Goal: Book appointment/travel/reservation

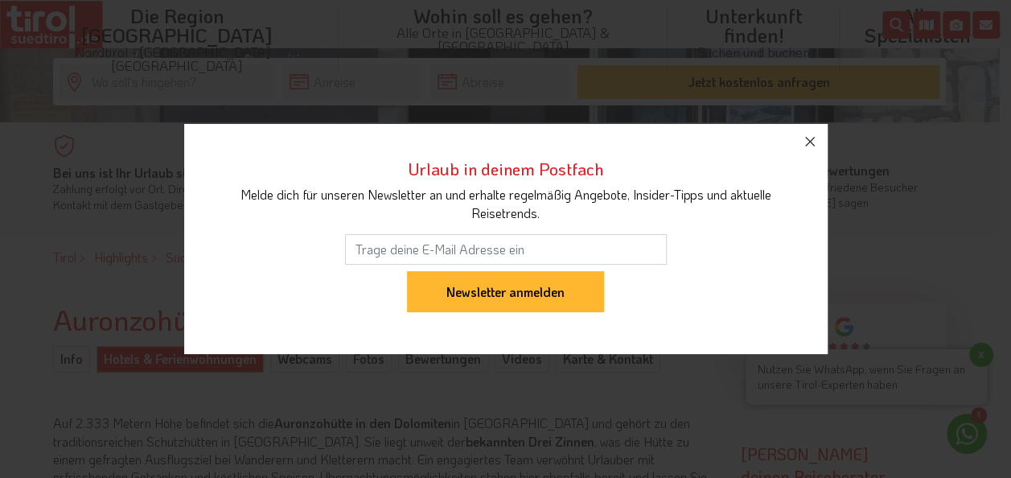
scroll to position [322, 0]
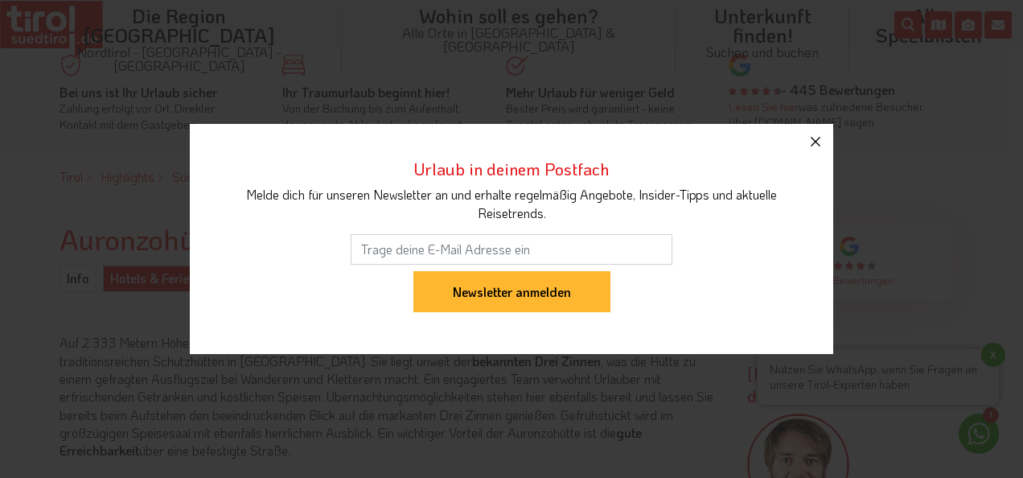
click at [811, 138] on icon "button" at bounding box center [815, 141] width 19 height 19
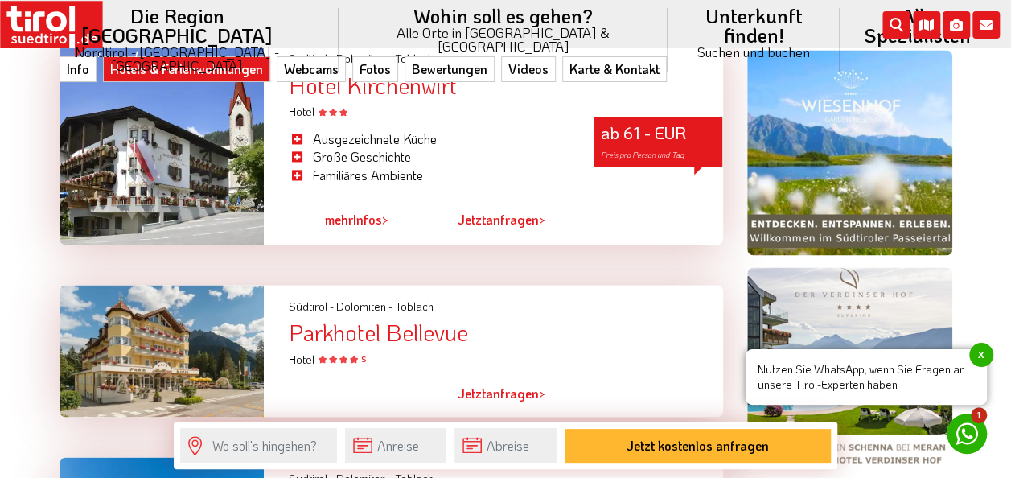
scroll to position [1287, 0]
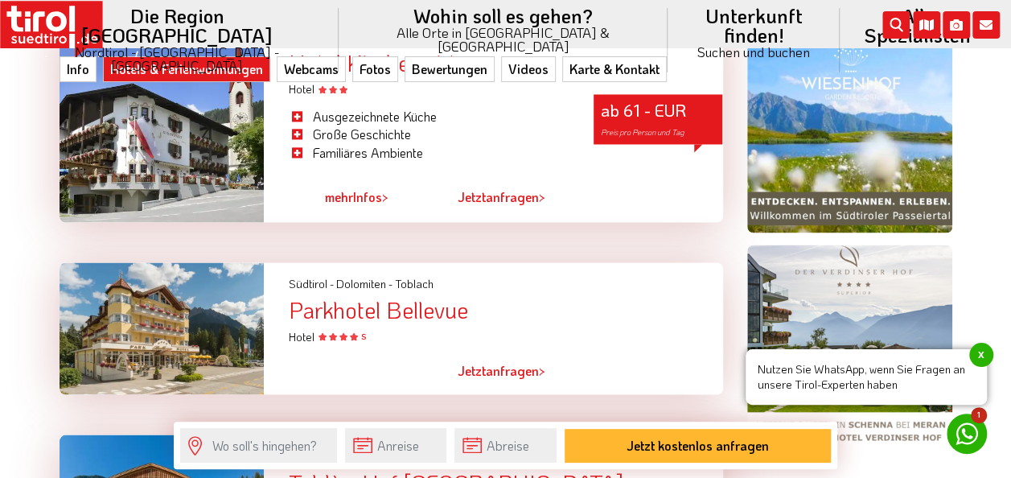
click at [374, 312] on div "Parkhotel Bellevue" at bounding box center [505, 309] width 434 height 25
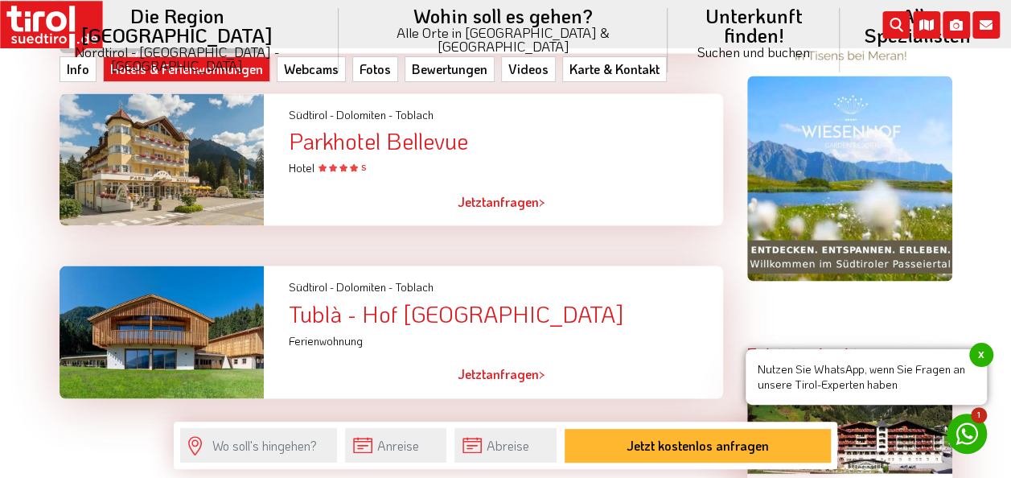
scroll to position [1368, 0]
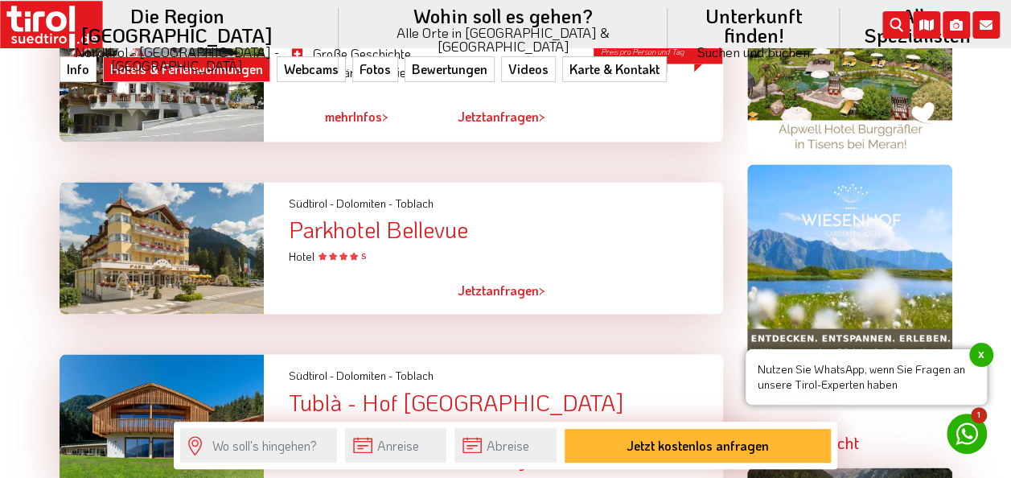
click at [356, 226] on div "Parkhotel Bellevue" at bounding box center [505, 228] width 434 height 25
click at [206, 264] on div at bounding box center [161, 248] width 229 height 133
click at [299, 256] on span "Hotel S" at bounding box center [326, 255] width 77 height 15
click at [338, 254] on span "Hotel S" at bounding box center [326, 255] width 77 height 15
click at [342, 233] on div "Parkhotel Bellevue" at bounding box center [505, 228] width 434 height 25
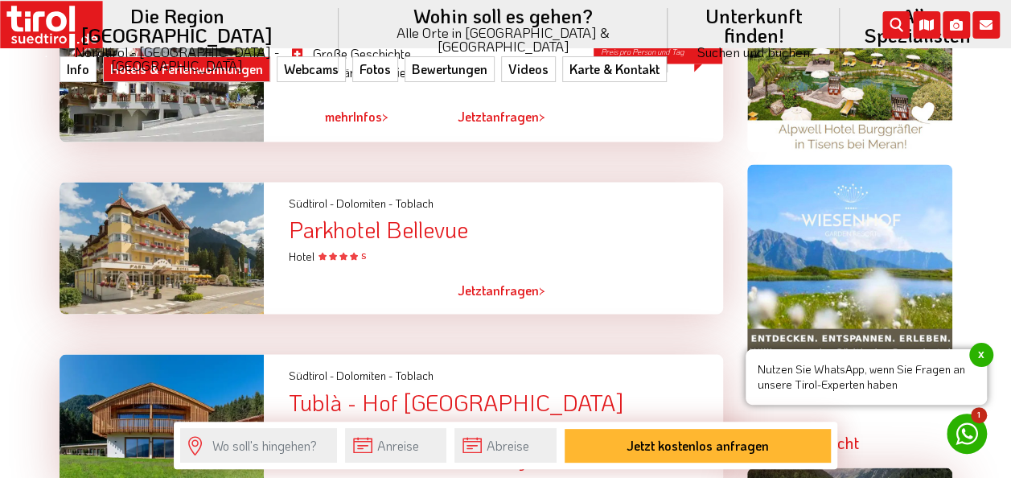
click at [417, 224] on div "Parkhotel Bellevue" at bounding box center [505, 228] width 434 height 25
drag, startPoint x: 417, startPoint y: 224, endPoint x: 373, endPoint y: 227, distance: 43.6
click at [373, 227] on div "Parkhotel Bellevue" at bounding box center [505, 228] width 434 height 25
click at [318, 227] on div "Parkhotel Bellevue" at bounding box center [505, 228] width 434 height 25
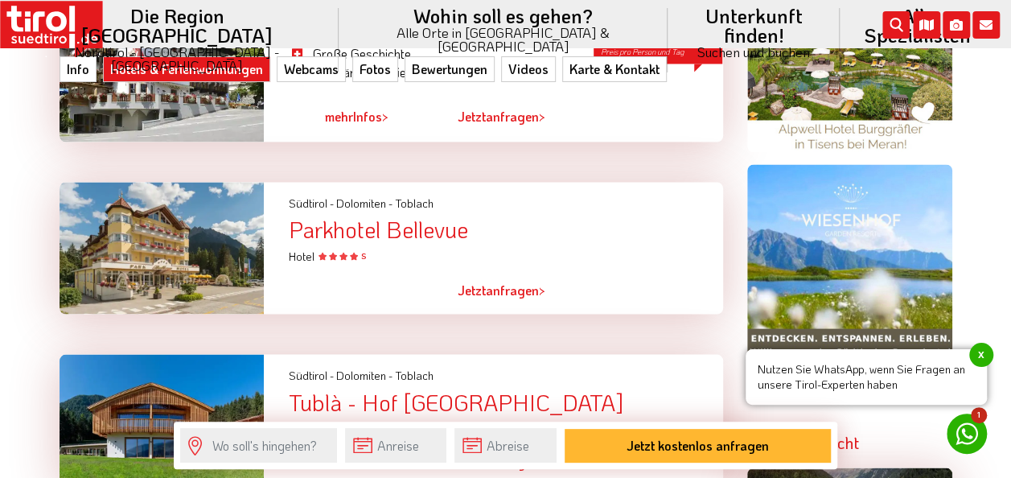
click at [330, 204] on span "Südtirol -" at bounding box center [310, 202] width 45 height 15
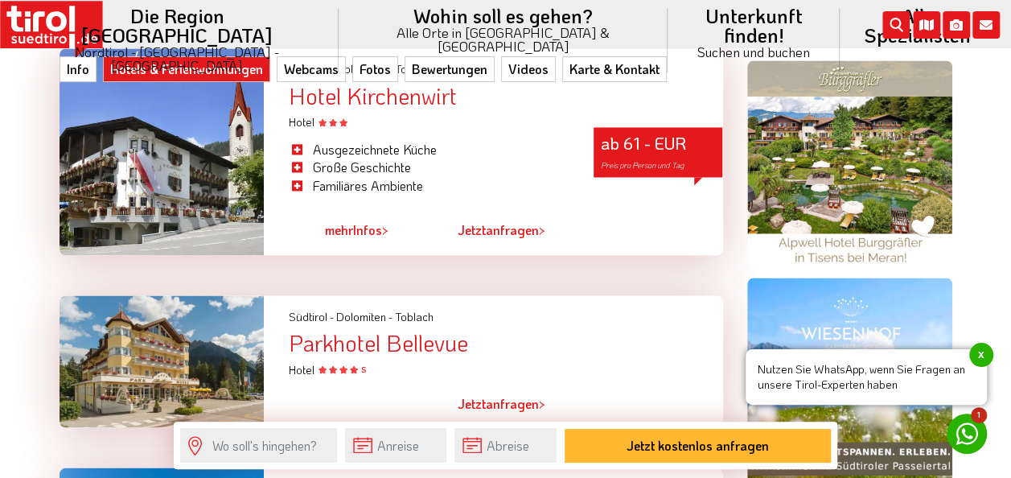
scroll to position [1207, 0]
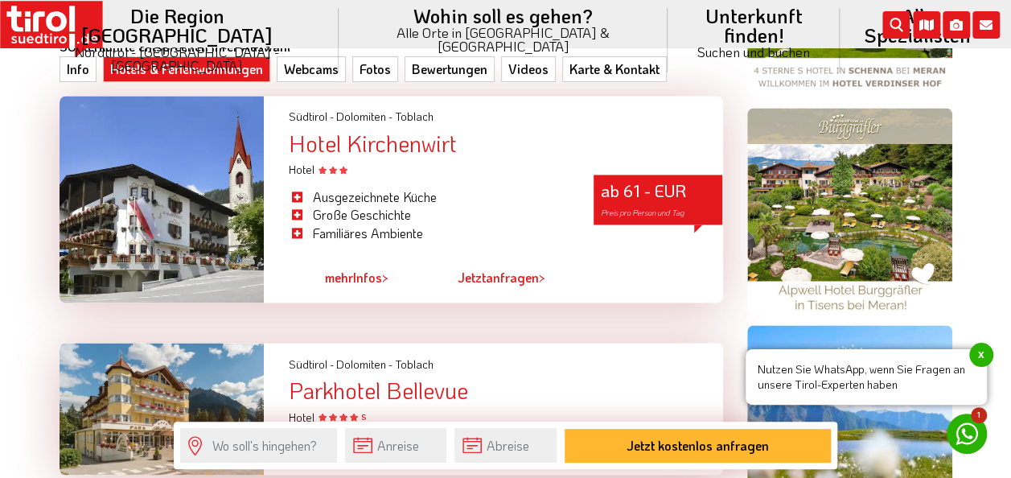
click at [343, 142] on div "Hotel Kirchenwirt" at bounding box center [505, 143] width 434 height 25
click at [360, 391] on div "Parkhotel Bellevue" at bounding box center [505, 389] width 434 height 25
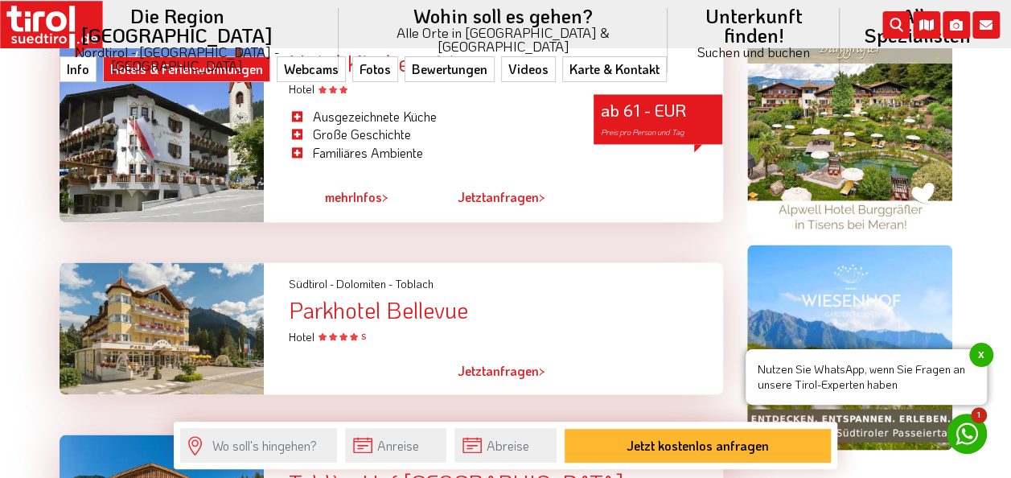
click at [343, 305] on div "Parkhotel Bellevue" at bounding box center [505, 309] width 434 height 25
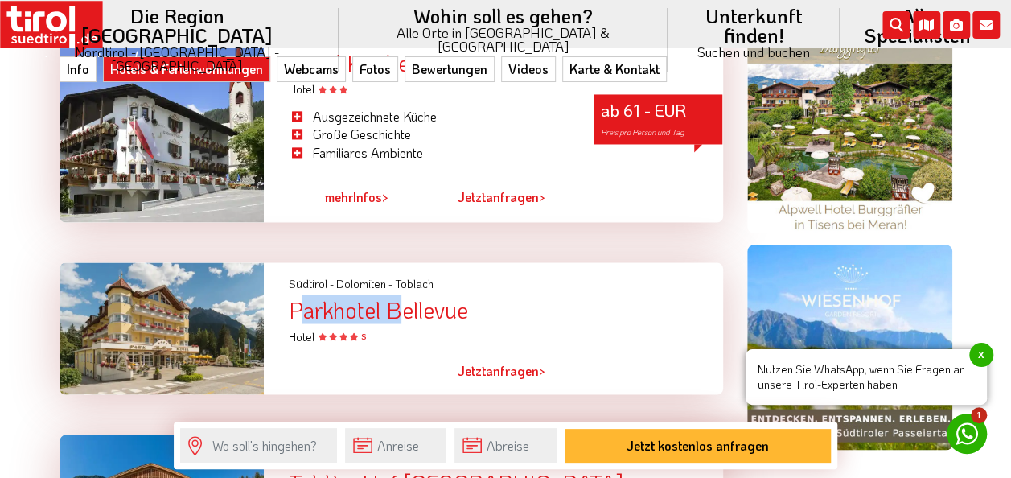
click at [343, 305] on div "Parkhotel Bellevue" at bounding box center [505, 309] width 434 height 25
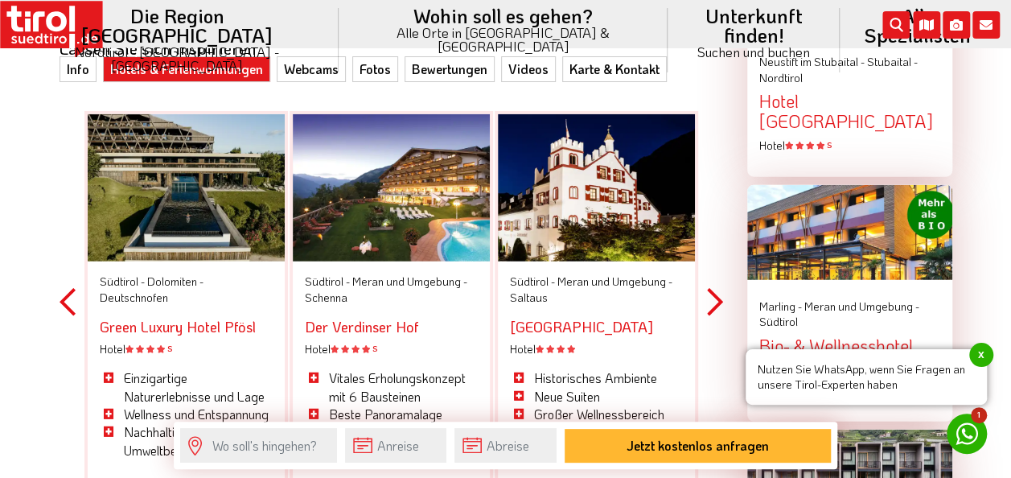
scroll to position [1931, 0]
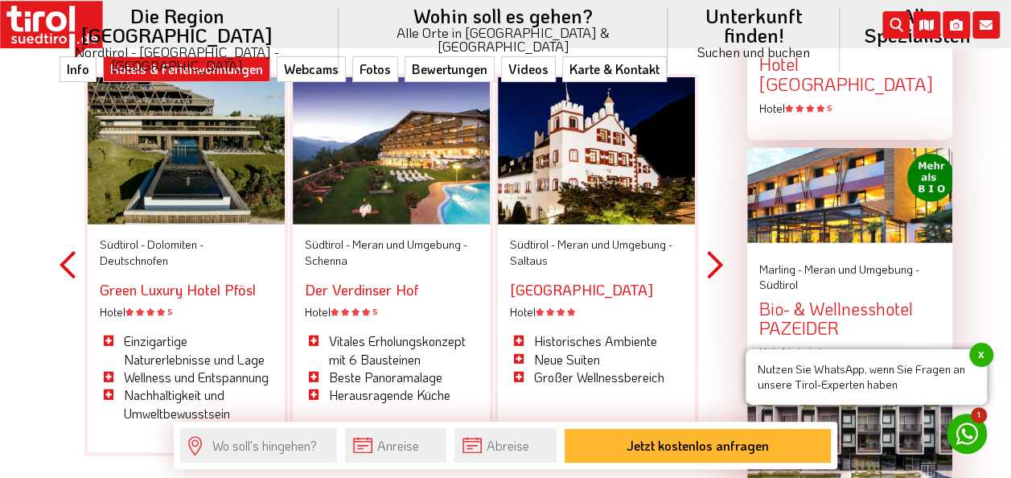
click at [155, 177] on div at bounding box center [186, 151] width 197 height 148
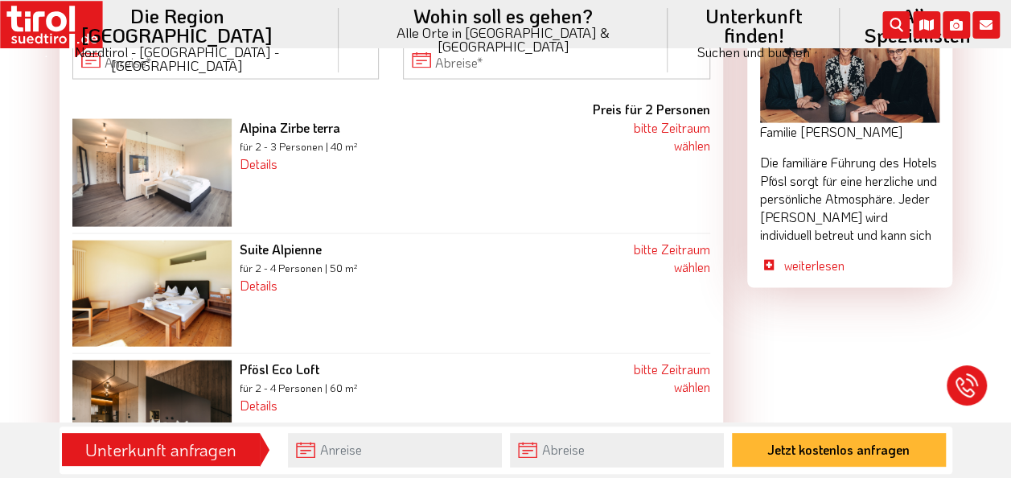
scroll to position [1528, 0]
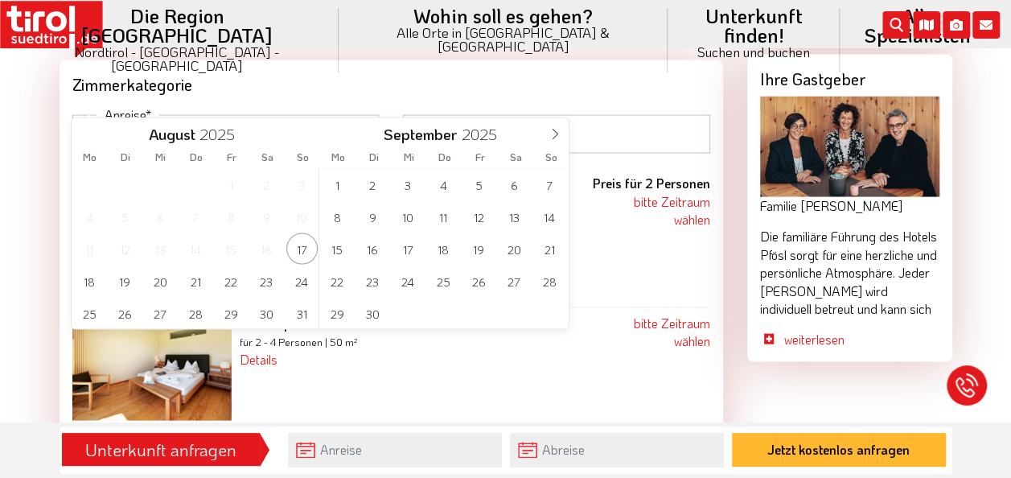
click at [80, 115] on input "Anreise" at bounding box center [225, 134] width 307 height 39
click at [549, 251] on span "21" at bounding box center [549, 248] width 31 height 31
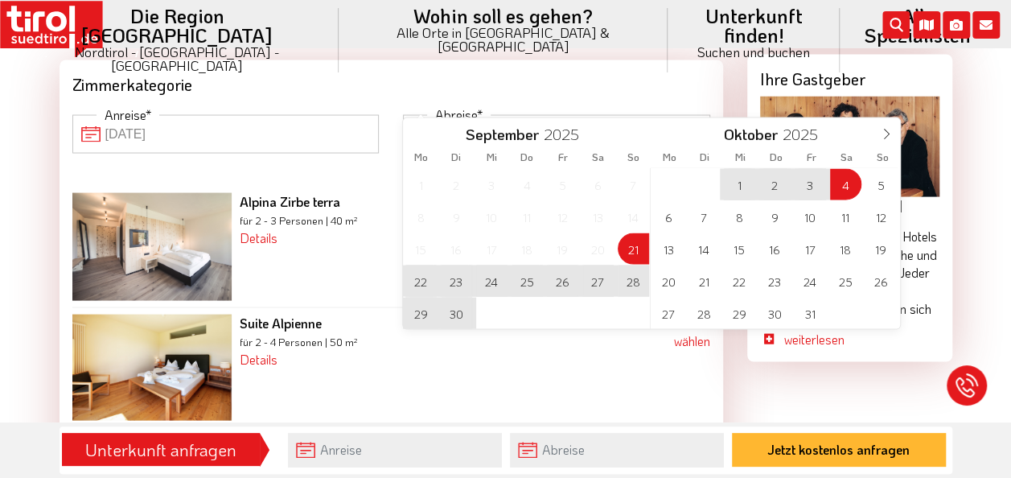
click at [462, 115] on input "Abreise" at bounding box center [556, 134] width 307 height 39
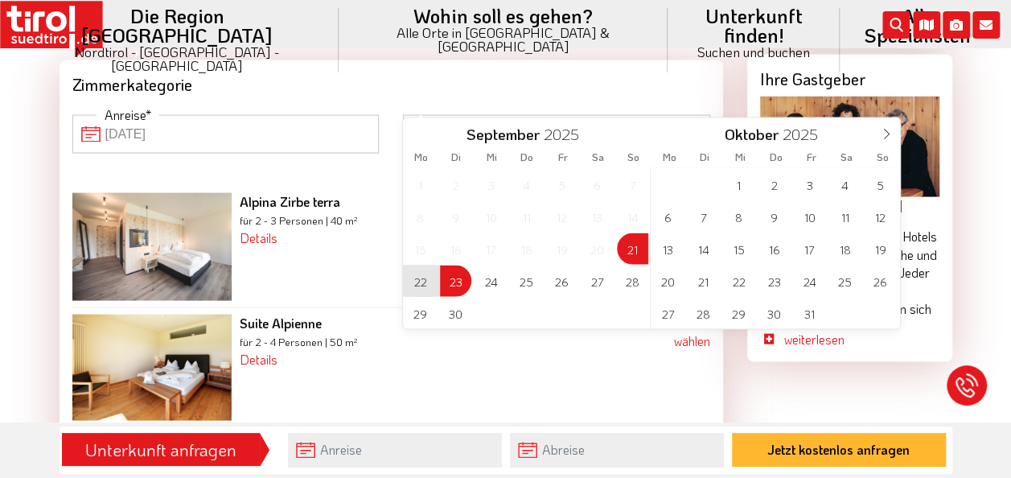
click at [460, 285] on span "23" at bounding box center [455, 280] width 31 height 31
type input "21-09-2025"
type input "23-09-2025"
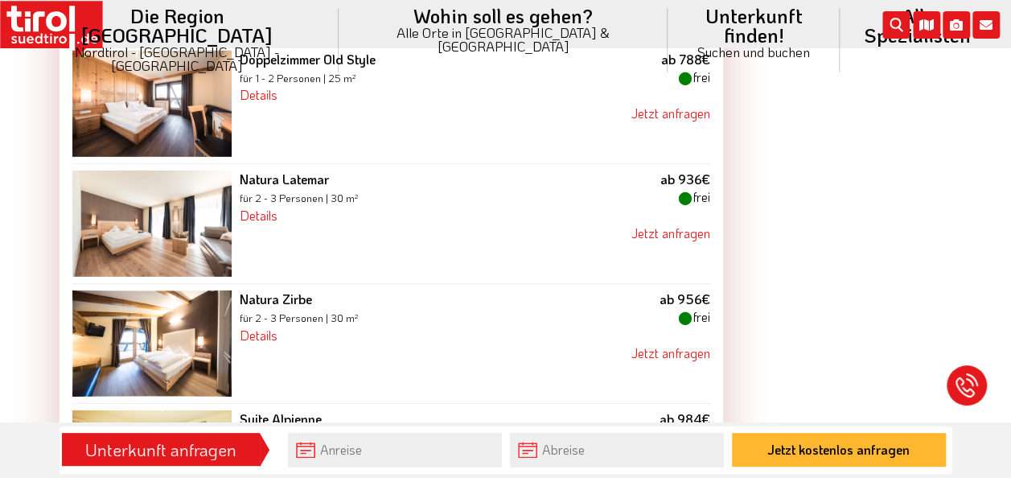
scroll to position [2172, 0]
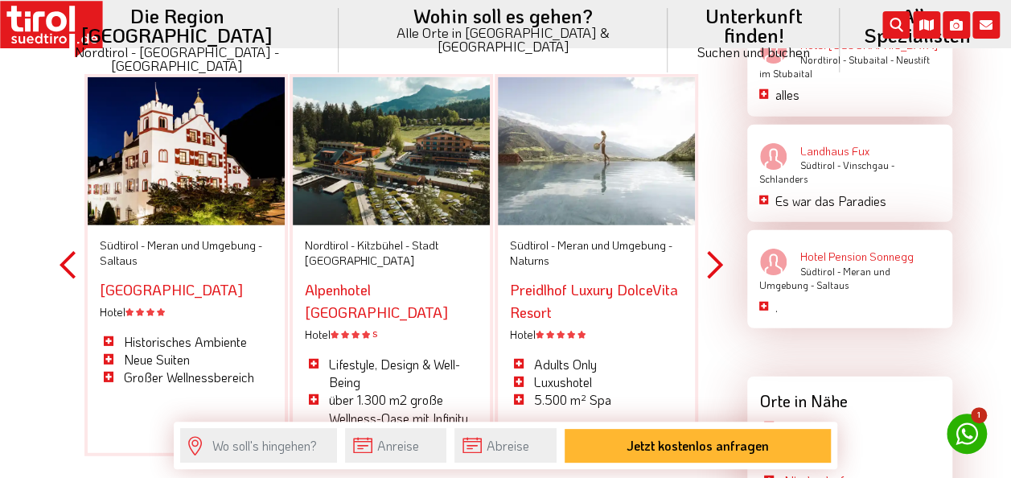
click at [162, 297] on div "[GEOGRAPHIC_DATA]" at bounding box center [186, 286] width 173 height 23
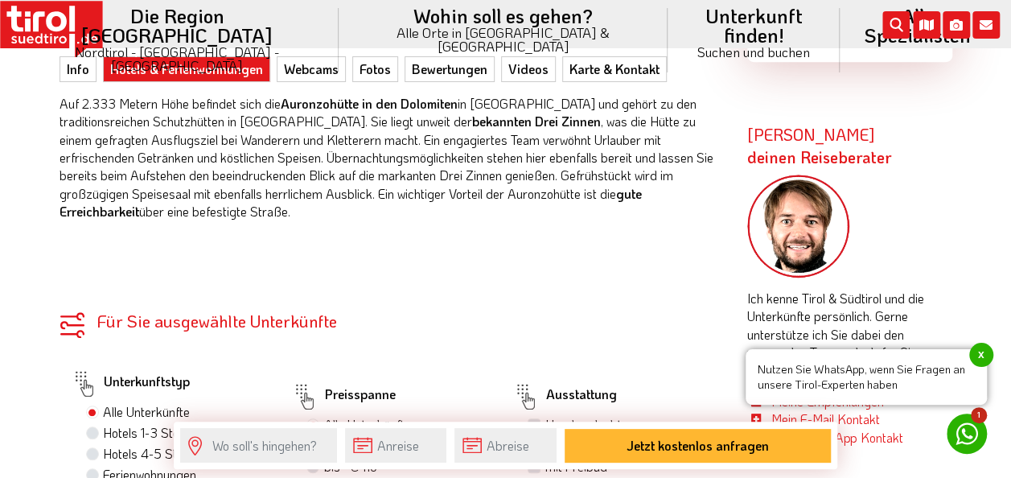
scroll to position [563, 0]
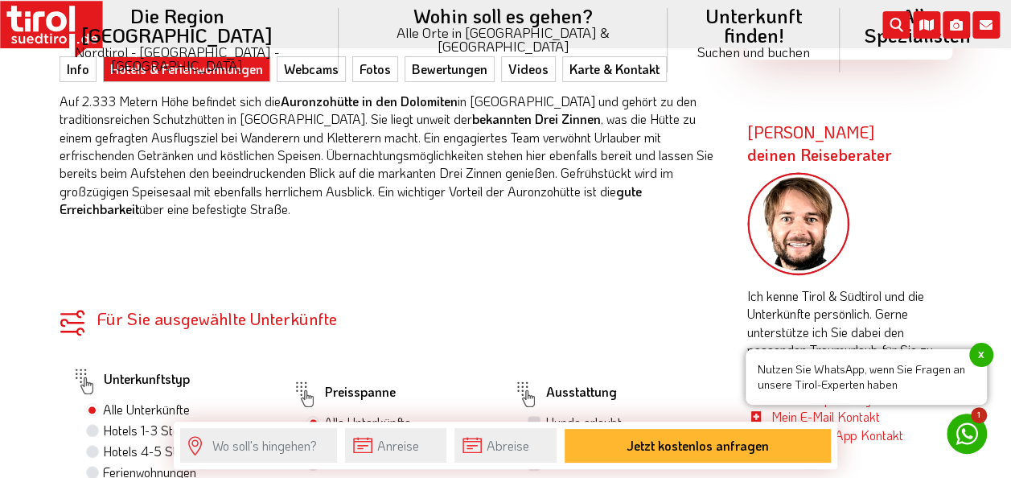
click at [270, 184] on p "Auf 2.333 Metern Höhe befindet sich die Auronzohütte in den Dolomiten in [GEOGR…" at bounding box center [392, 156] width 664 height 126
click at [154, 162] on p "Auf 2.333 Metern Höhe befindet sich die Auronzohütte in den Dolomiten in [GEOGR…" at bounding box center [392, 156] width 664 height 126
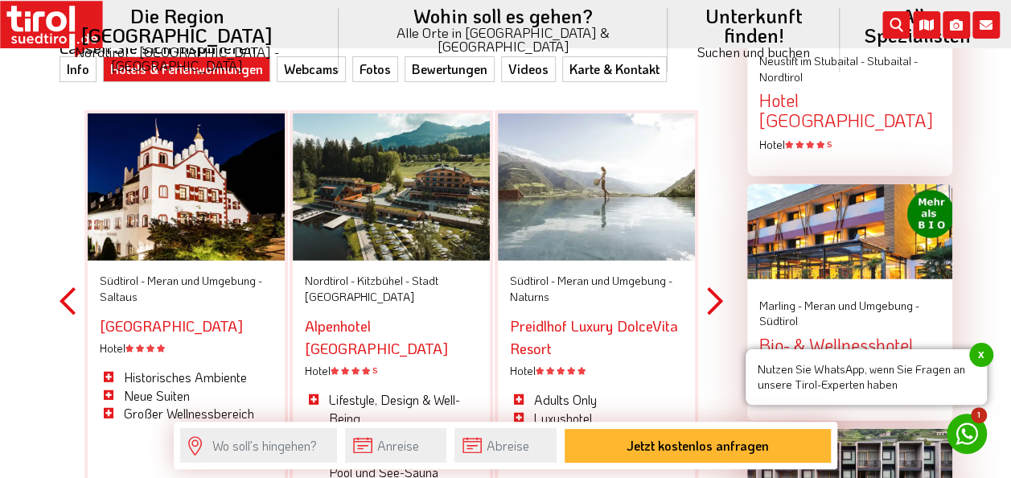
scroll to position [1931, 0]
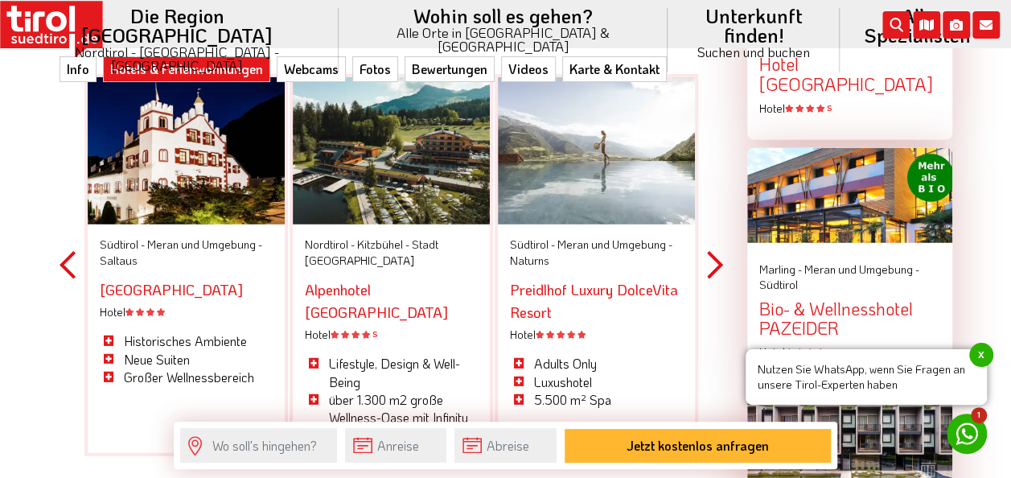
click at [164, 240] on span "Meran und Umgebung -" at bounding box center [204, 244] width 115 height 15
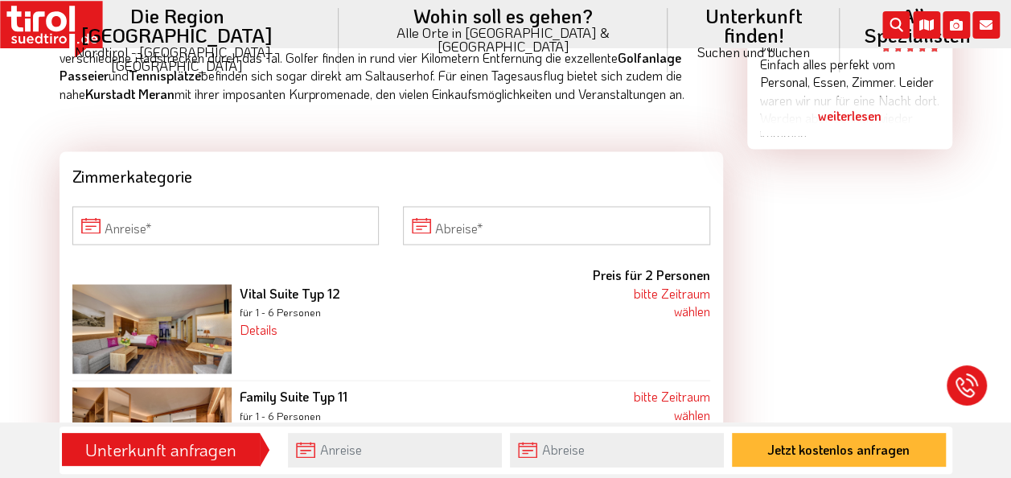
scroll to position [1448, 0]
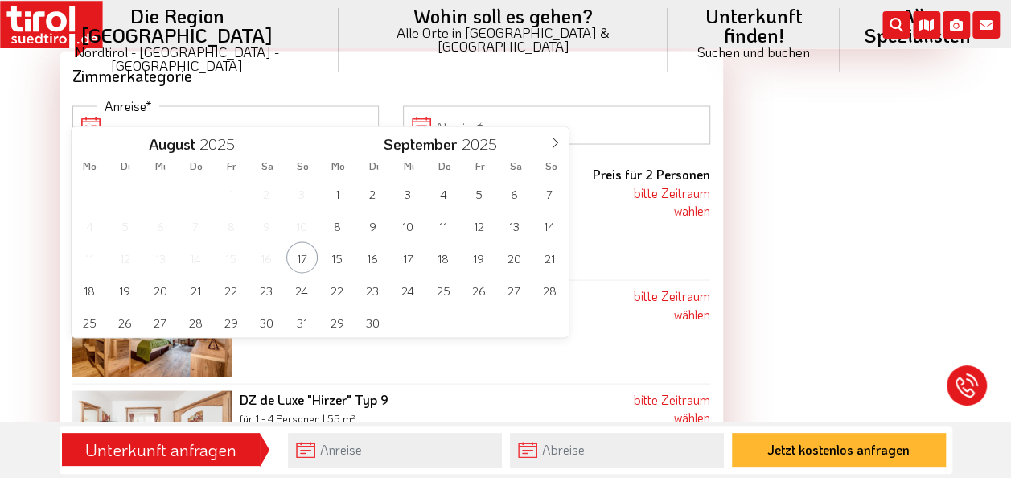
click at [109, 105] on input "Anreise" at bounding box center [225, 124] width 307 height 39
click at [552, 257] on span "21" at bounding box center [549, 256] width 31 height 31
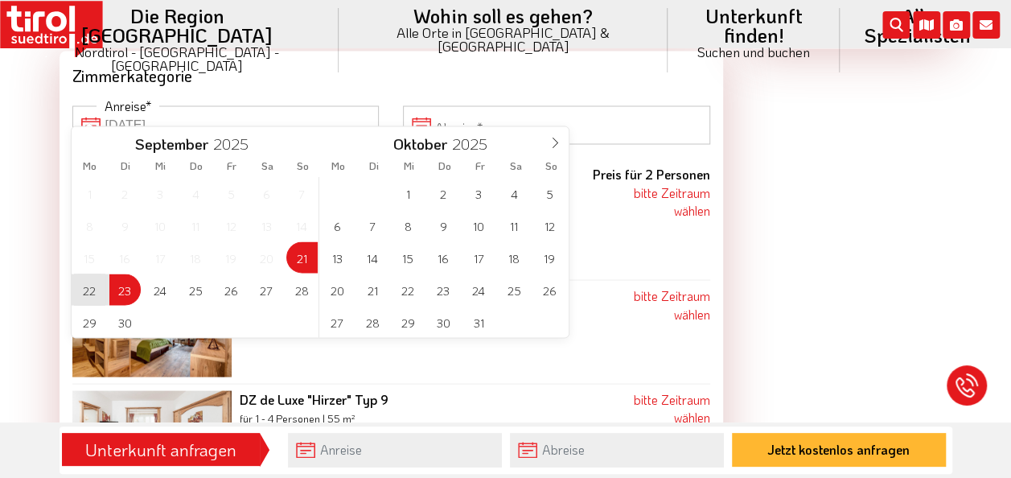
click at [122, 289] on span "23" at bounding box center [124, 289] width 31 height 31
type input "21-09-2025"
type input "23-09-2025"
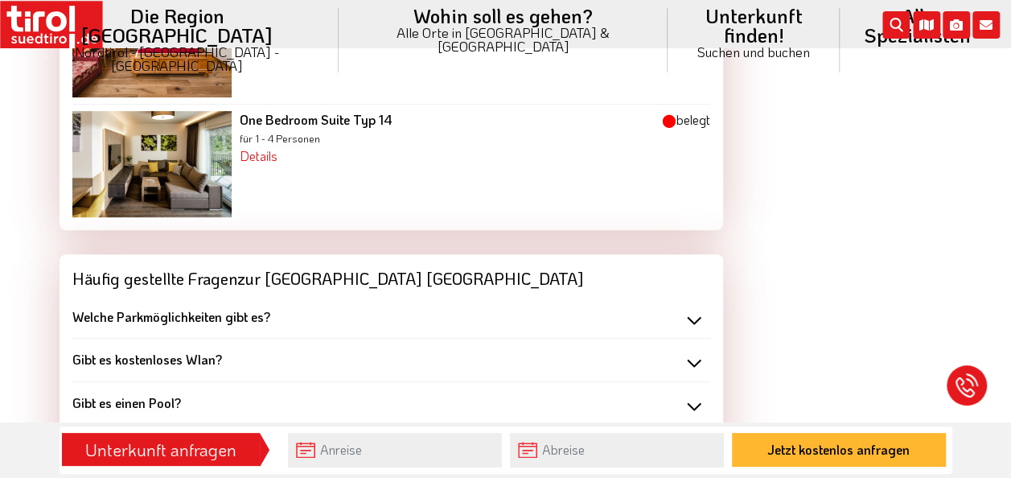
scroll to position [3459, 0]
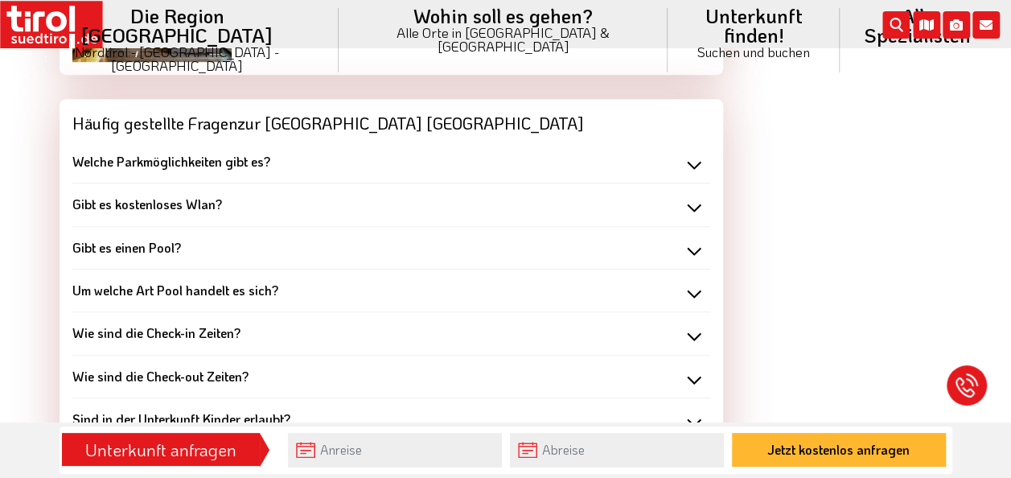
click at [689, 195] on div "Gibt es kostenloses Wlan?" at bounding box center [391, 204] width 638 height 18
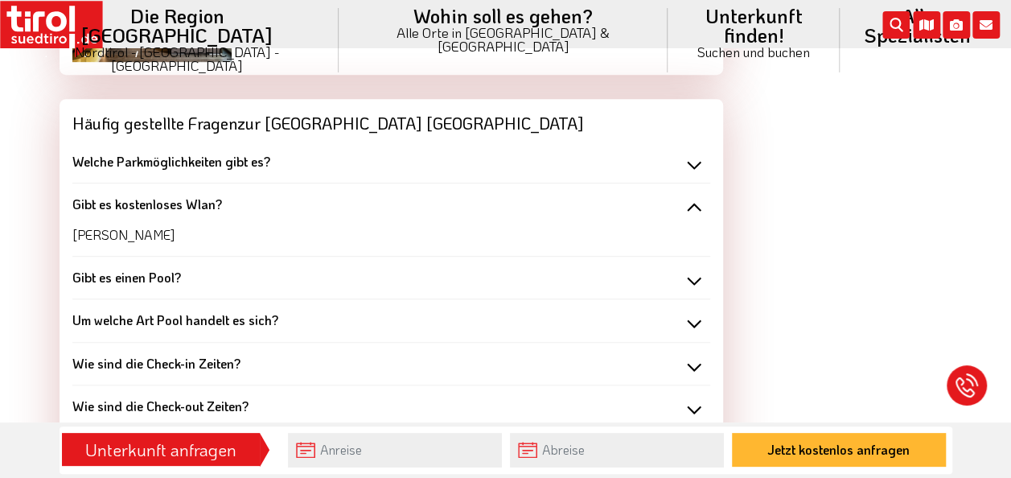
click at [689, 195] on div "Gibt es kostenloses Wlan?" at bounding box center [391, 204] width 638 height 18
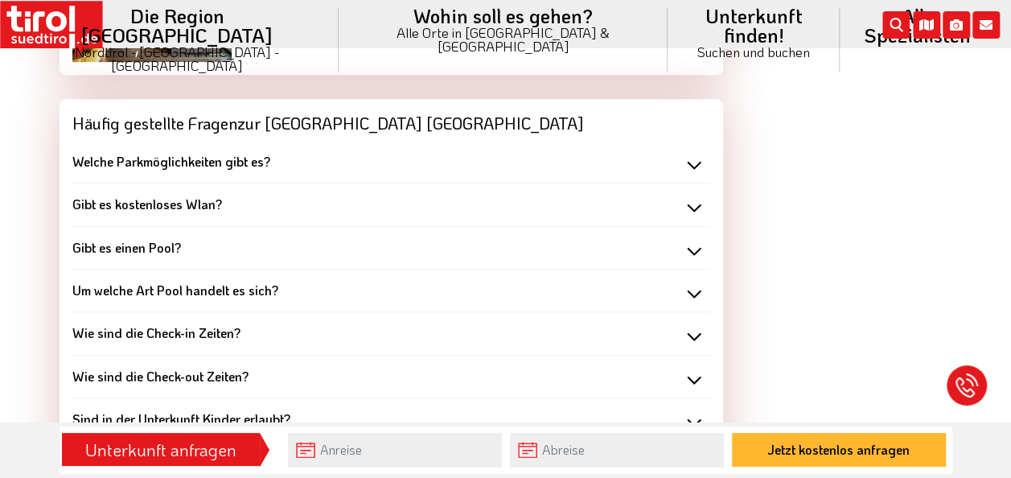
click at [691, 239] on div "Gibt es einen Pool?" at bounding box center [391, 248] width 638 height 18
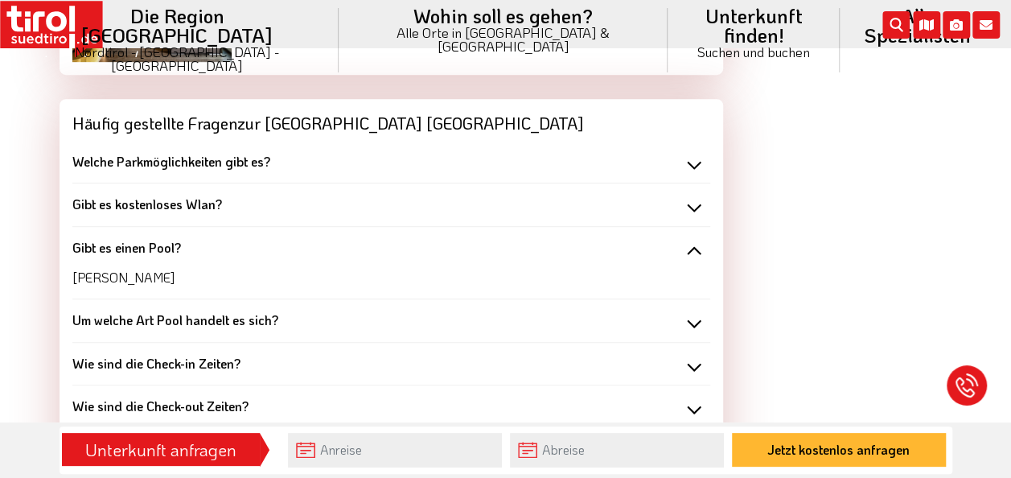
click at [691, 239] on div "Gibt es einen Pool?" at bounding box center [391, 248] width 638 height 18
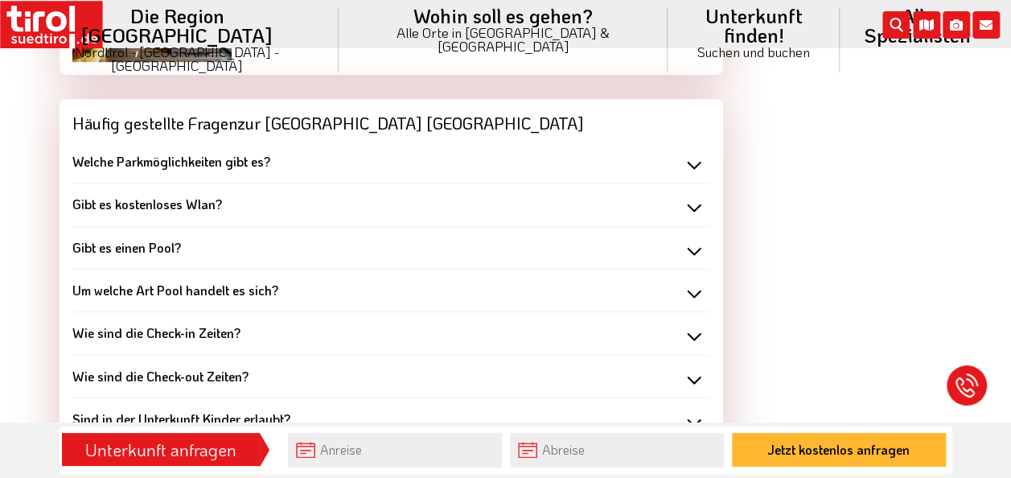
click at [697, 282] on div "Um welche Art Pool handelt es sich?" at bounding box center [391, 291] width 638 height 18
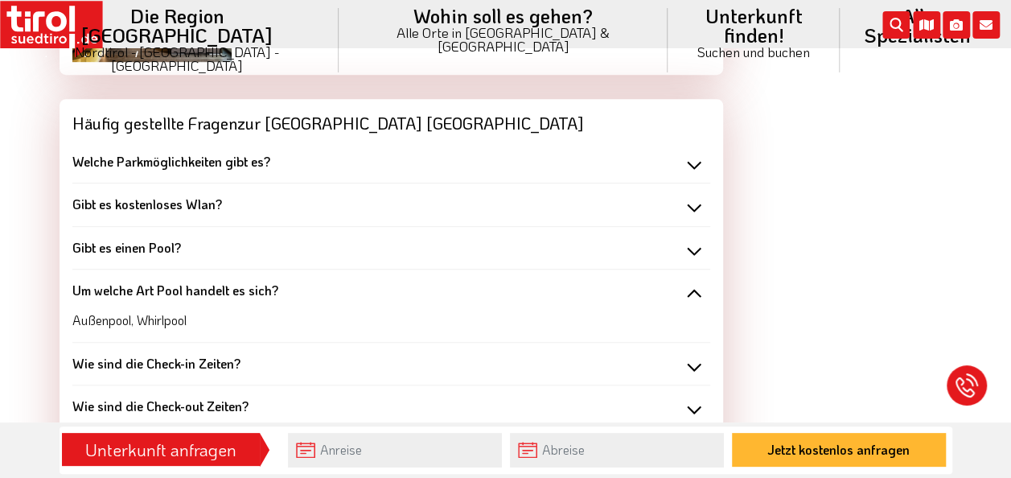
click at [697, 282] on div "Um welche Art Pool handelt es sich?" at bounding box center [391, 291] width 638 height 18
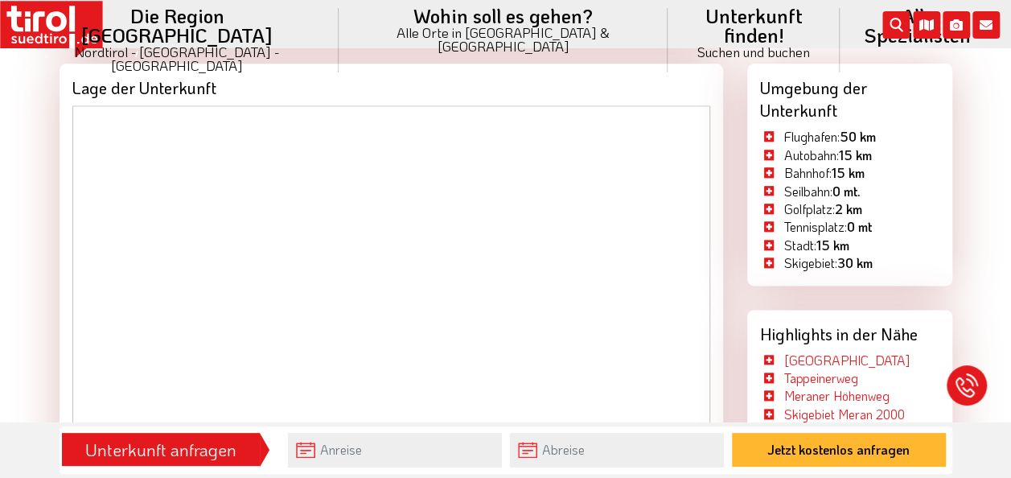
scroll to position [3942, 0]
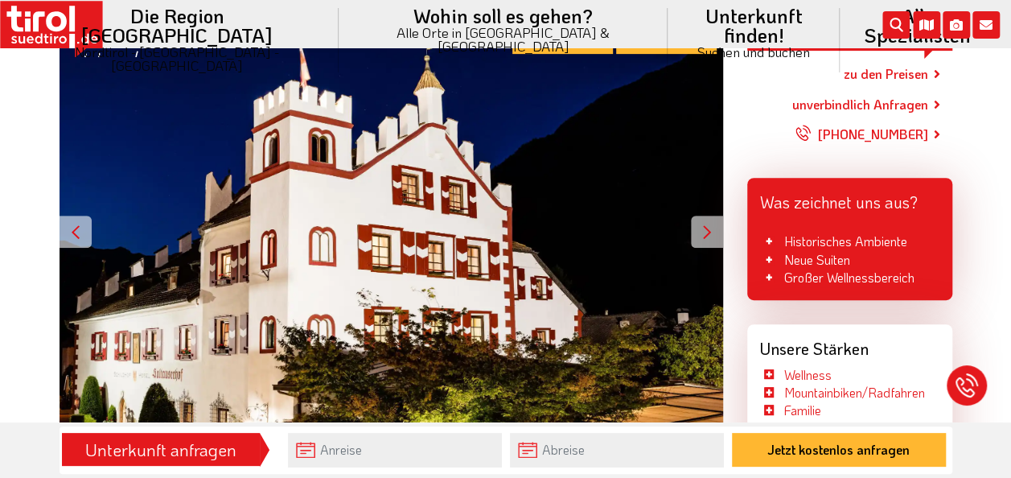
scroll to position [241, 0]
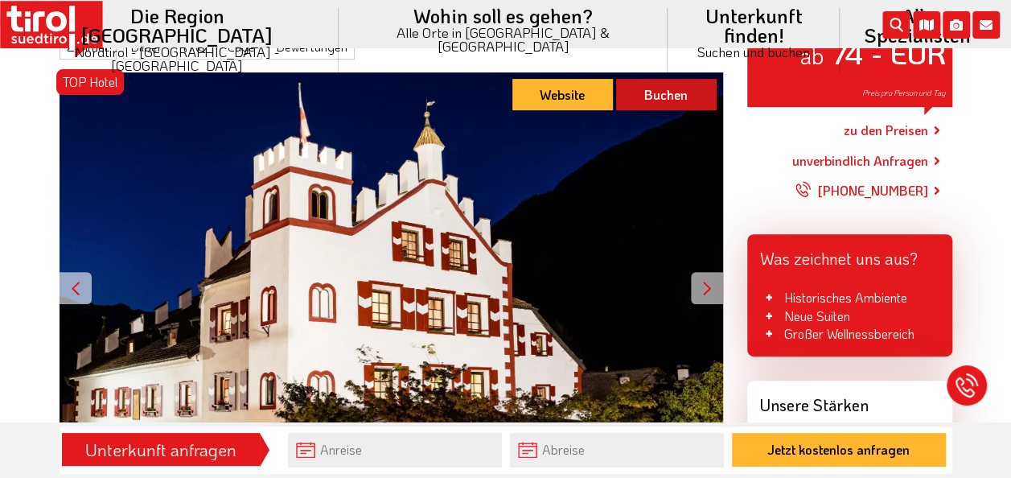
click at [661, 85] on link "Buchen" at bounding box center [666, 94] width 101 height 31
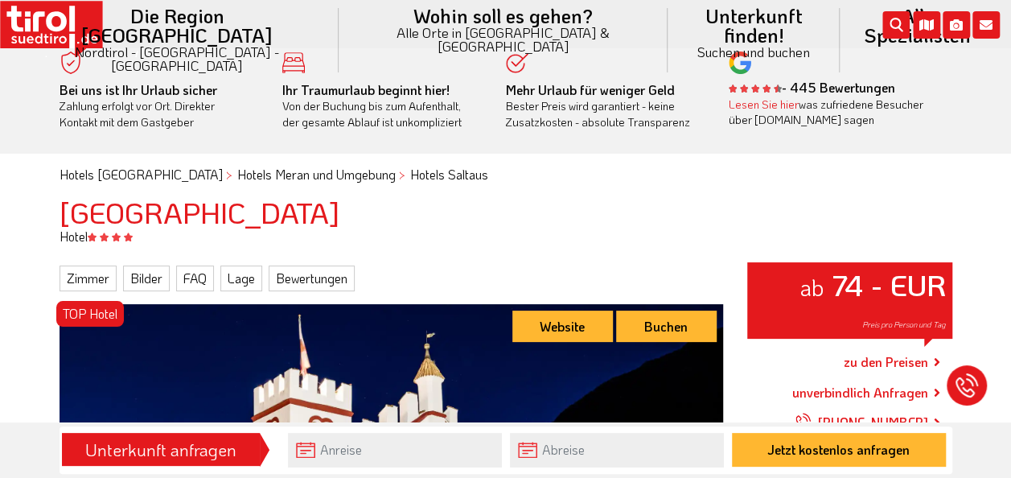
scroll to position [0, 0]
